Goal: Information Seeking & Learning: Learn about a topic

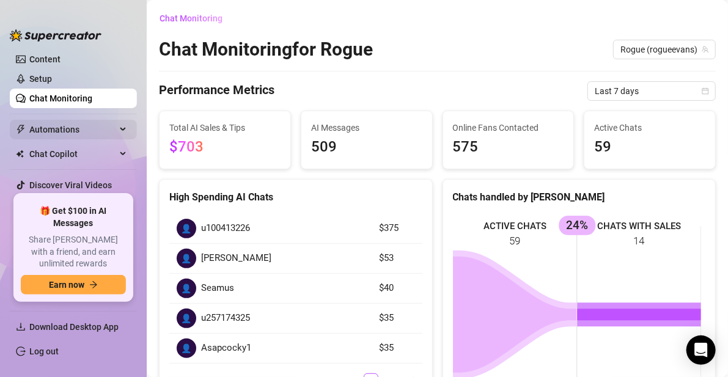
scroll to position [122, 0]
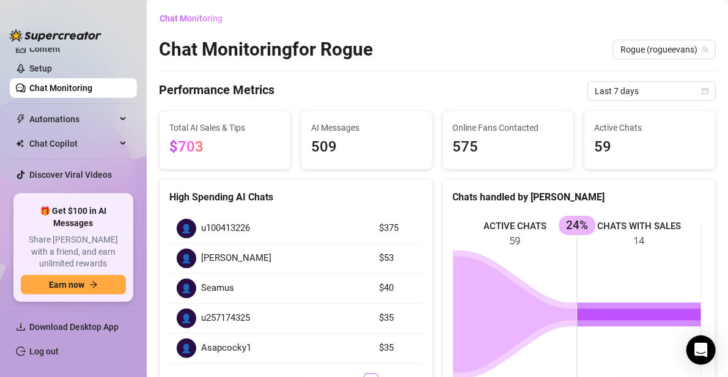
click at [75, 45] on div at bounding box center [56, 29] width 92 height 37
click at [75, 46] on div at bounding box center [56, 29] width 92 height 37
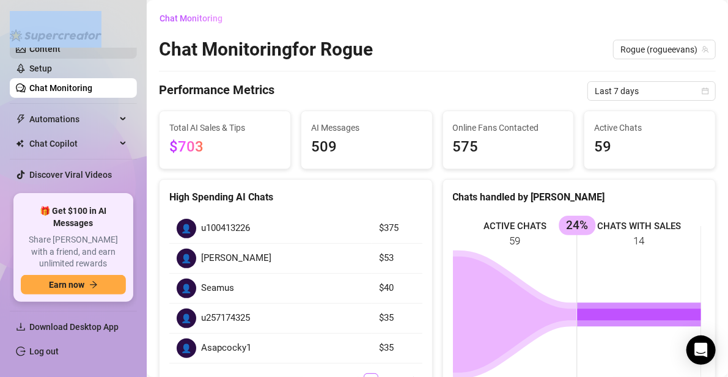
click at [61, 50] on link "Content" at bounding box center [44, 49] width 31 height 10
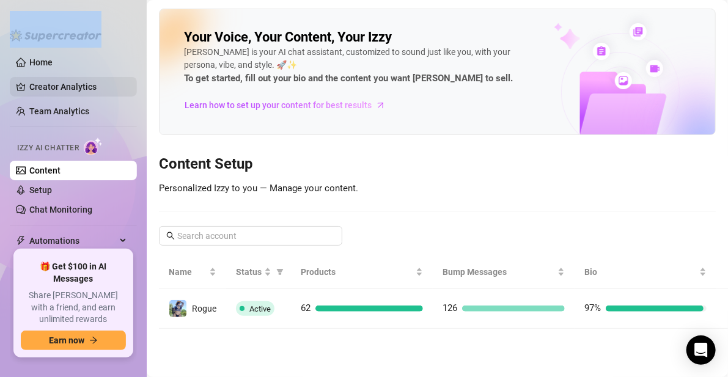
click at [64, 95] on link "Creator Analytics" at bounding box center [78, 87] width 98 height 20
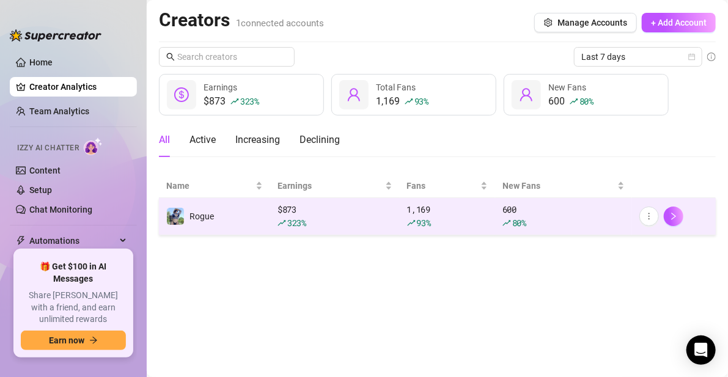
click at [359, 216] on div "323 %" at bounding box center [335, 222] width 114 height 13
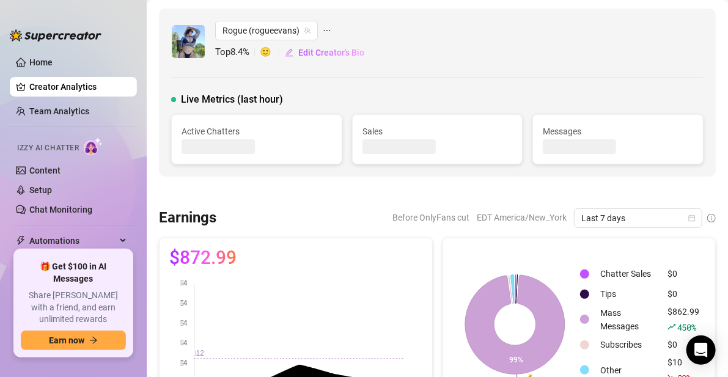
scroll to position [61, 0]
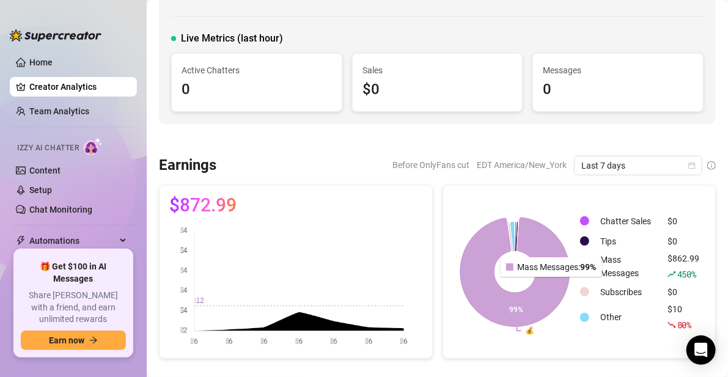
click at [545, 293] on icon at bounding box center [514, 272] width 109 height 109
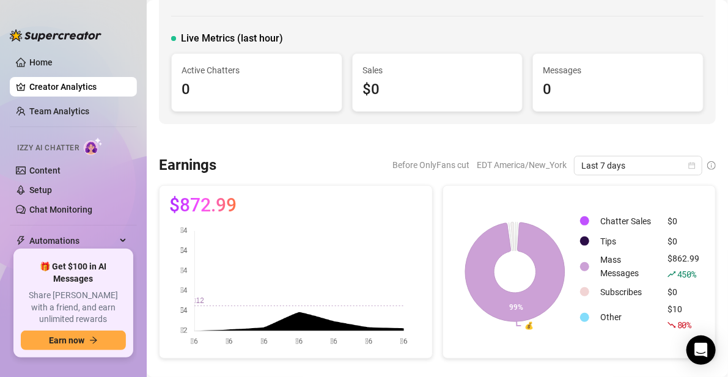
click at [615, 265] on td "Mass Messages" at bounding box center [628, 266] width 66 height 29
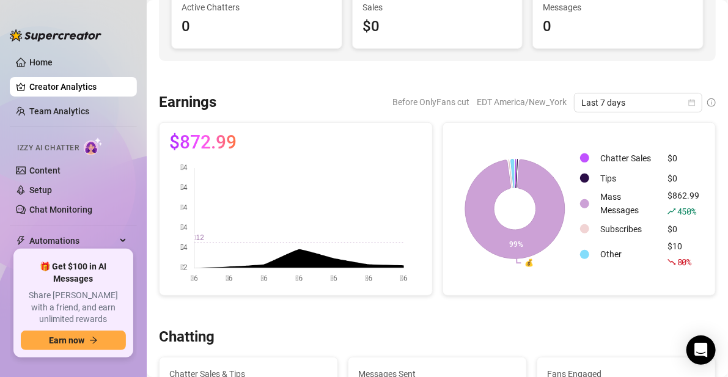
scroll to position [122, 0]
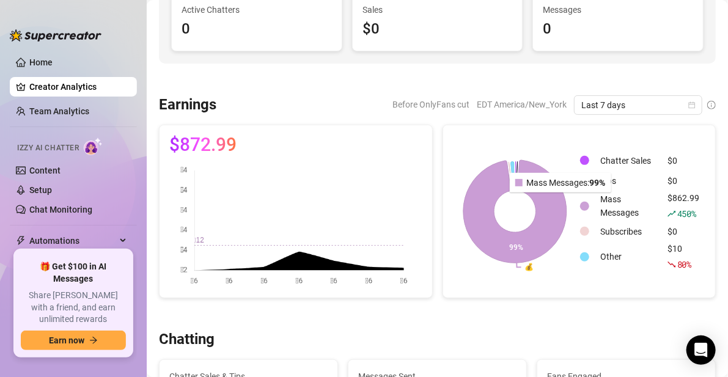
click at [557, 200] on icon at bounding box center [514, 211] width 103 height 103
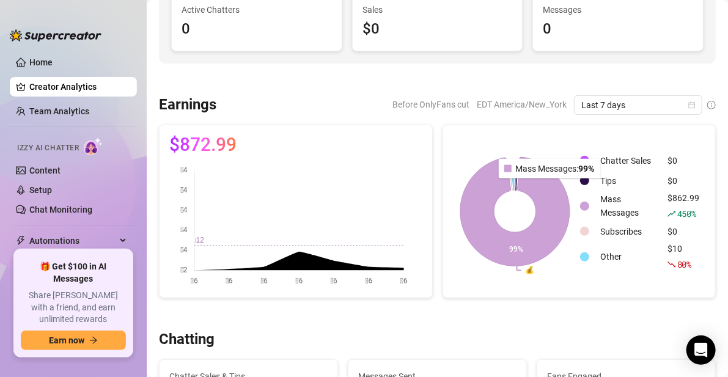
click at [545, 185] on icon at bounding box center [514, 211] width 109 height 109
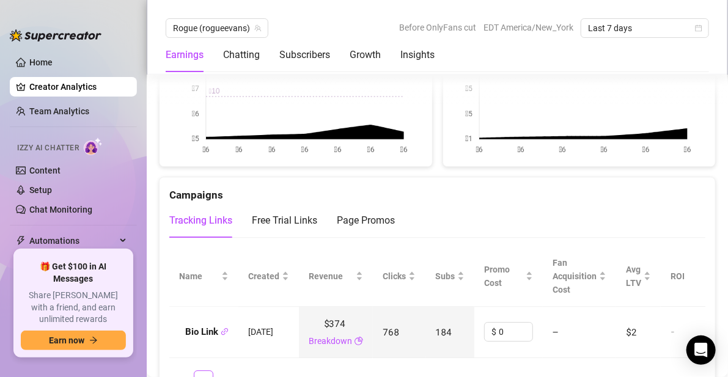
scroll to position [1222, 0]
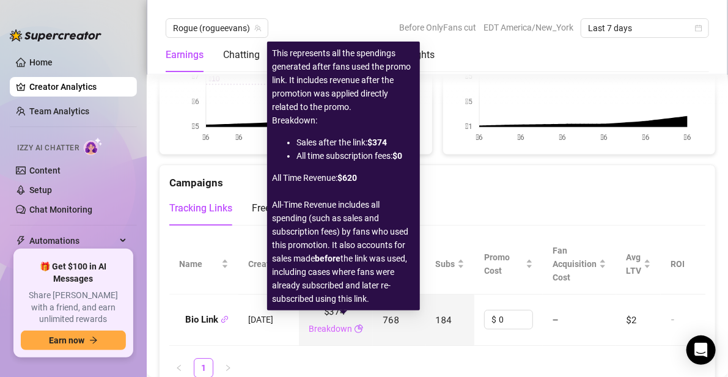
click at [333, 329] on link "Breakdown" at bounding box center [330, 328] width 43 height 13
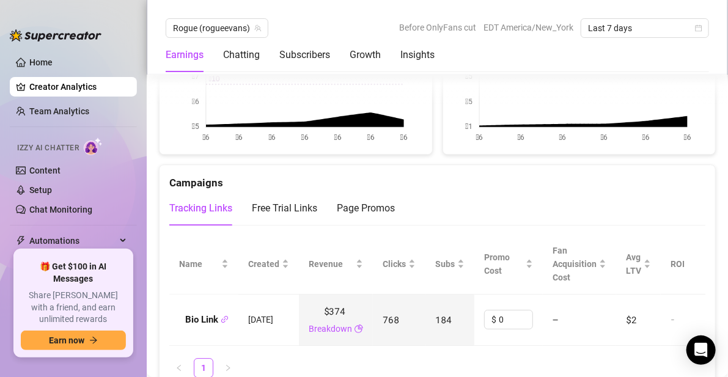
click at [465, 208] on div "Tracking Links Free Trial Links Page Promos" at bounding box center [437, 208] width 536 height 34
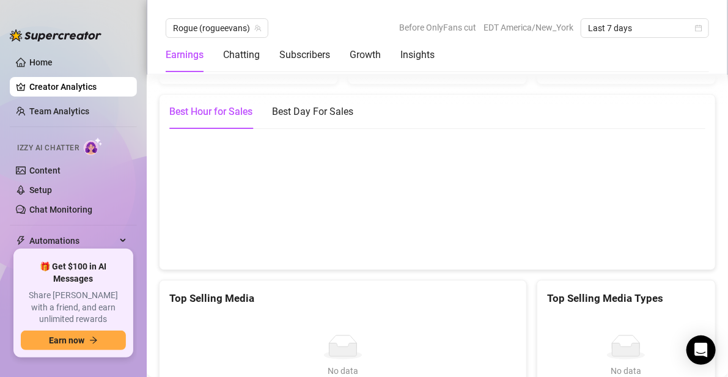
scroll to position [1650, 0]
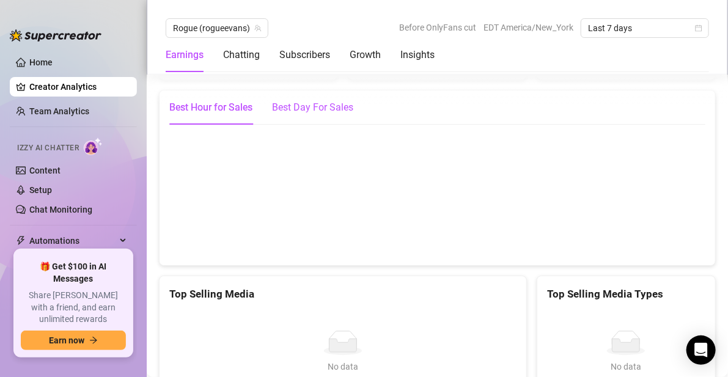
click at [286, 113] on div "Best Day For Sales" at bounding box center [312, 107] width 81 height 15
click at [226, 115] on div "Best Hour for Sales" at bounding box center [210, 107] width 83 height 15
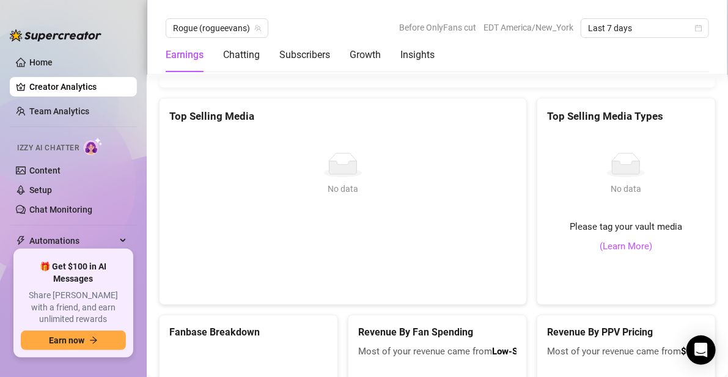
scroll to position [1833, 0]
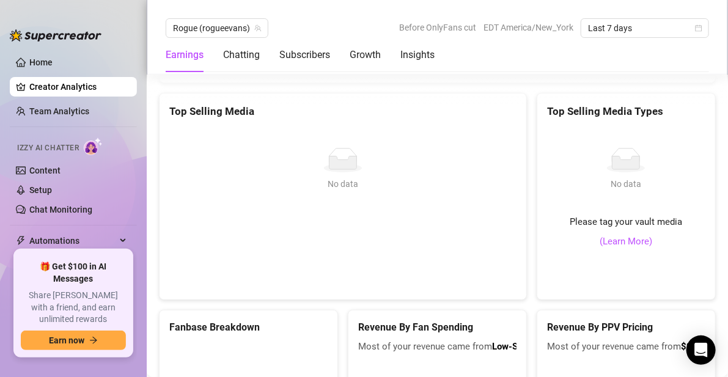
click at [606, 172] on icon "No data" at bounding box center [625, 160] width 39 height 24
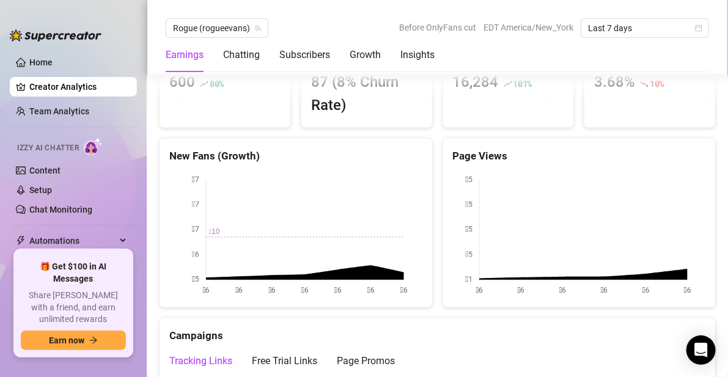
scroll to position [998, 0]
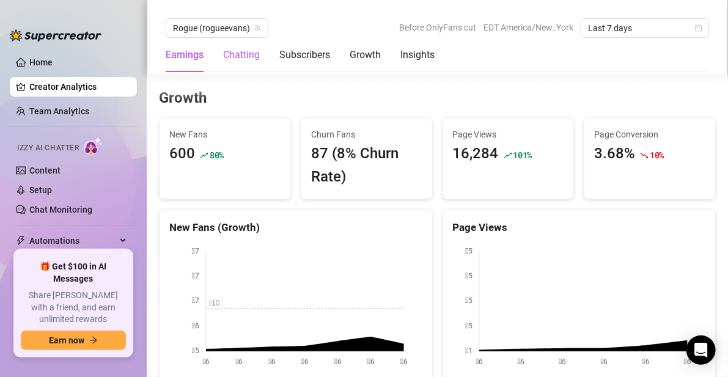
click at [249, 61] on div "Chatting" at bounding box center [241, 55] width 37 height 15
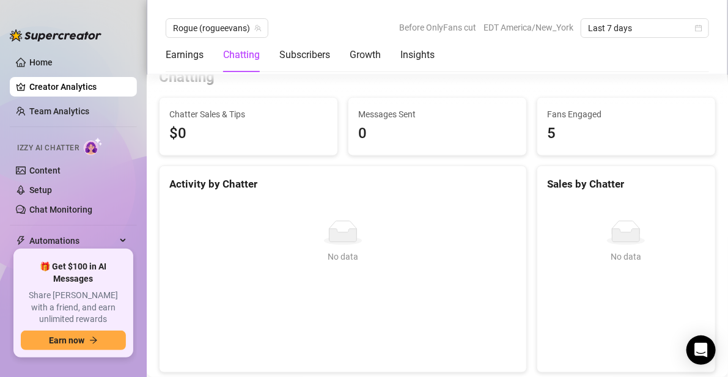
scroll to position [369, 0]
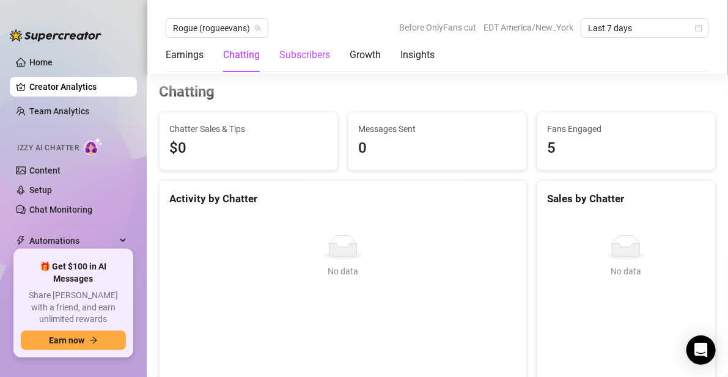
click at [287, 56] on div "Subscribers" at bounding box center [304, 55] width 51 height 15
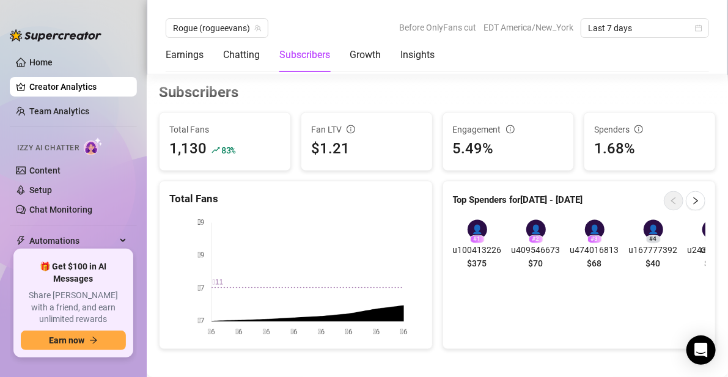
scroll to position [705, 0]
click at [339, 54] on div "Earnings Chatting Subscribers Growth Insights" at bounding box center [300, 55] width 269 height 34
click at [347, 55] on div "Earnings Chatting Subscribers Growth Insights" at bounding box center [300, 55] width 269 height 34
click at [351, 57] on div "Growth" at bounding box center [365, 55] width 31 height 15
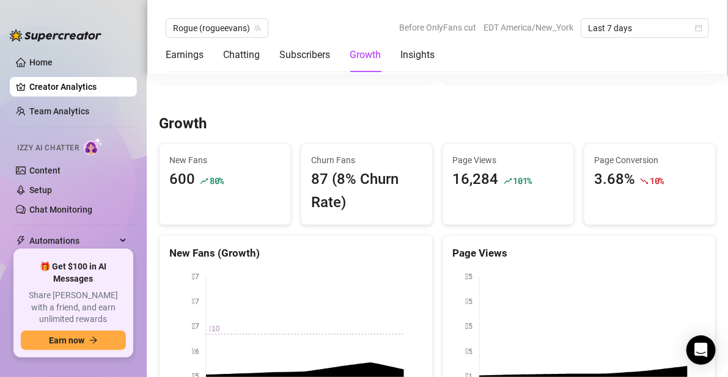
scroll to position [1002, 0]
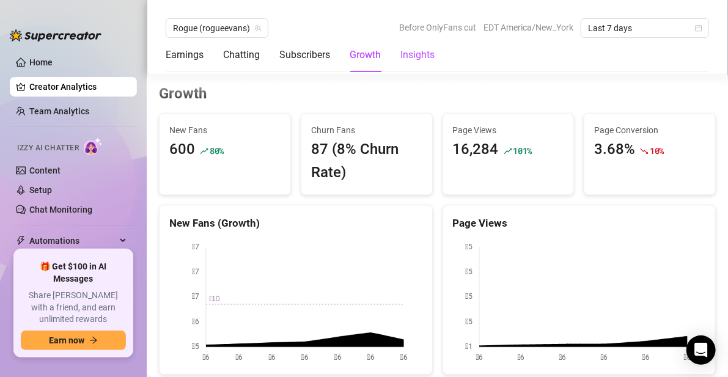
click at [403, 57] on div "Insights" at bounding box center [417, 55] width 34 height 15
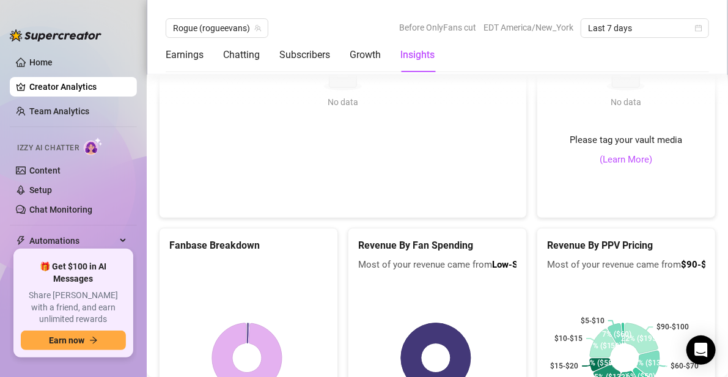
scroll to position [1793, 0]
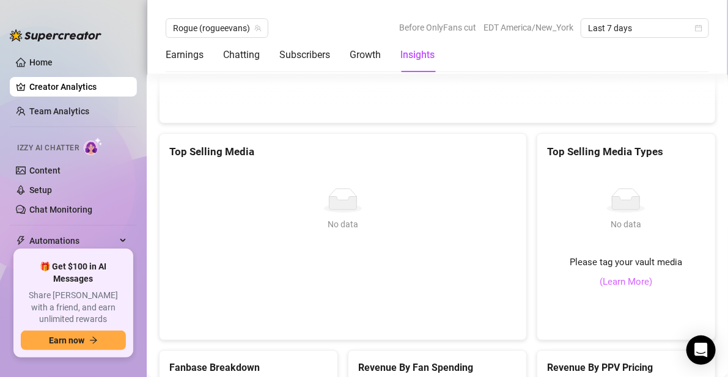
click at [619, 285] on link "(Learn More)" at bounding box center [626, 282] width 53 height 15
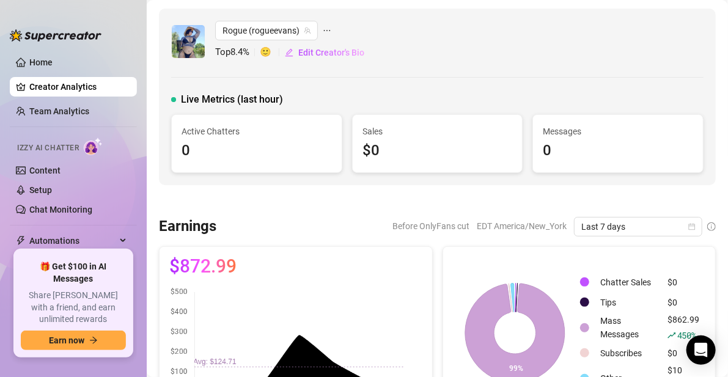
drag, startPoint x: 0, startPoint y: 0, endPoint x: 446, endPoint y: 97, distance: 456.7
click at [446, 97] on div "Live Metrics (last hour)" at bounding box center [437, 99] width 532 height 15
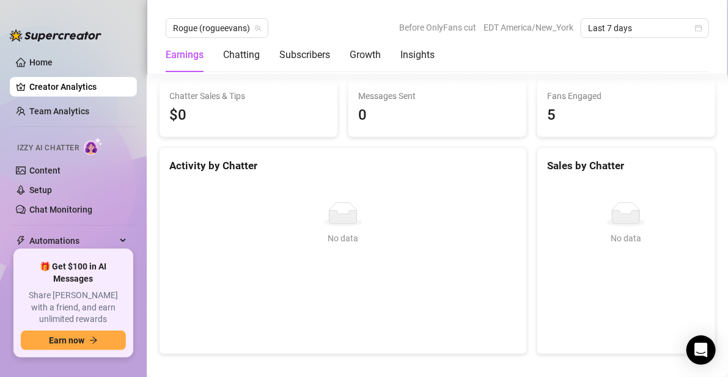
scroll to position [427, 0]
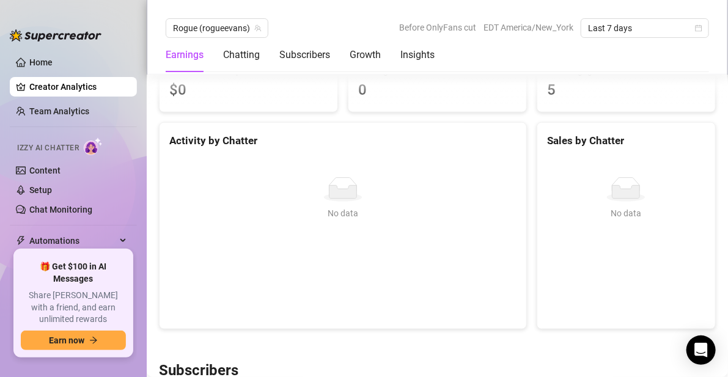
click at [616, 207] on div "No data" at bounding box center [626, 213] width 149 height 13
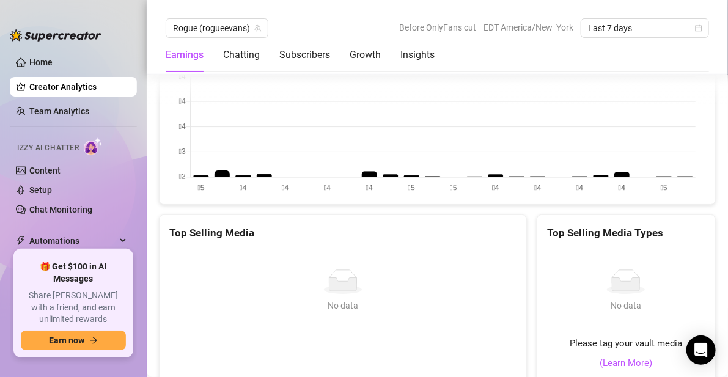
scroll to position [1833, 0]
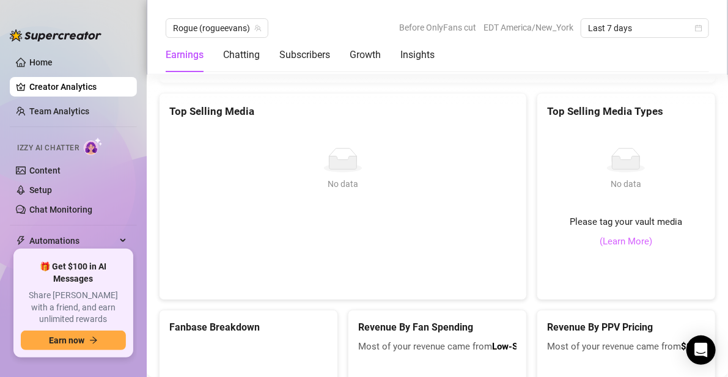
click at [614, 246] on link "(Learn More)" at bounding box center [626, 242] width 53 height 15
